Goal: Information Seeking & Learning: Check status

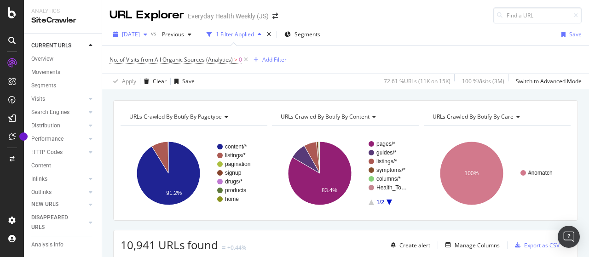
click at [140, 35] on span "[DATE]" at bounding box center [131, 34] width 18 height 8
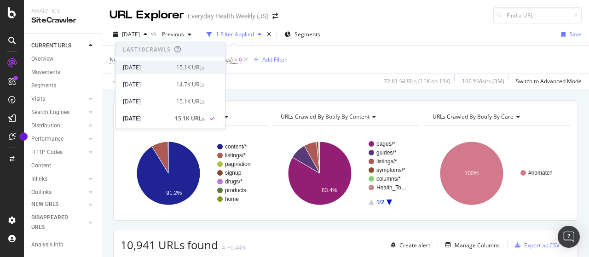
click at [146, 67] on div "[DATE]" at bounding box center [147, 67] width 48 height 8
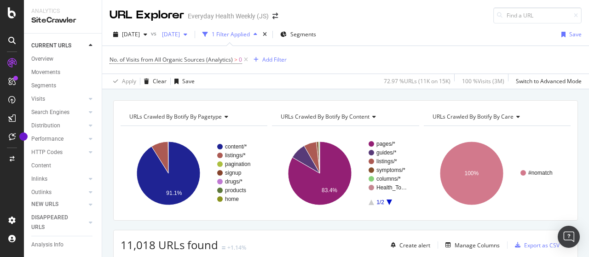
click at [180, 33] on span "[DATE]" at bounding box center [169, 34] width 22 height 8
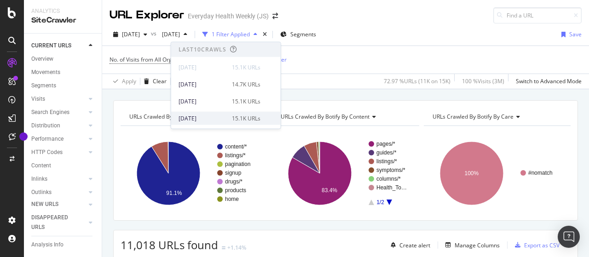
click at [210, 115] on div "[DATE]" at bounding box center [203, 118] width 48 height 8
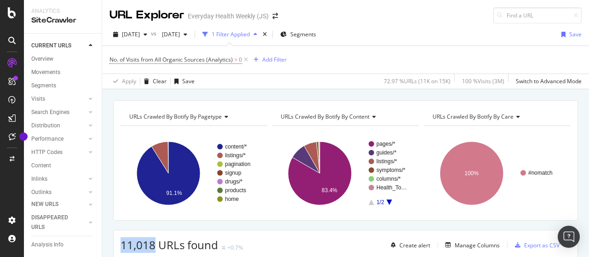
drag, startPoint x: 123, startPoint y: 241, endPoint x: 157, endPoint y: 251, distance: 35.5
click at [154, 245] on span "11,018 URLs found" at bounding box center [170, 244] width 98 height 15
copy span "11,018"
click at [140, 35] on span "[DATE]" at bounding box center [131, 34] width 18 height 8
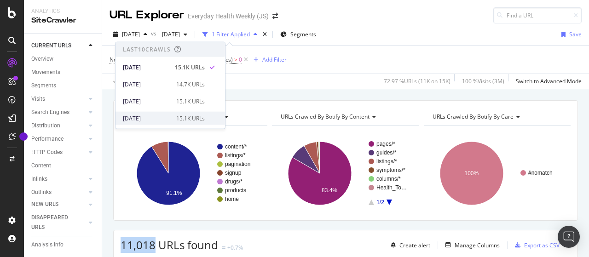
drag, startPoint x: 169, startPoint y: 102, endPoint x: 166, endPoint y: 116, distance: 14.6
click at [166, 116] on div "Last 10 Crawls [DATE] 15.1K URLs [DATE] 14.7K URLs [DATE] 15.1K URLs [DATE] 15.…" at bounding box center [169, 134] width 109 height 185
click at [152, 118] on div "[DATE]" at bounding box center [147, 118] width 48 height 8
